Goal: Transaction & Acquisition: Purchase product/service

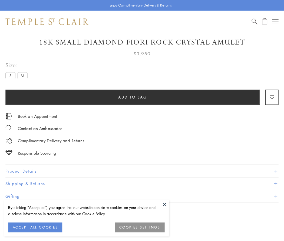
scroll to position [32, 0]
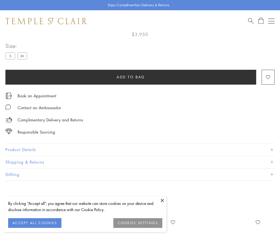
click at [131, 76] on span "Add to bag" at bounding box center [131, 77] width 28 height 6
